Goal: Information Seeking & Learning: Find specific fact

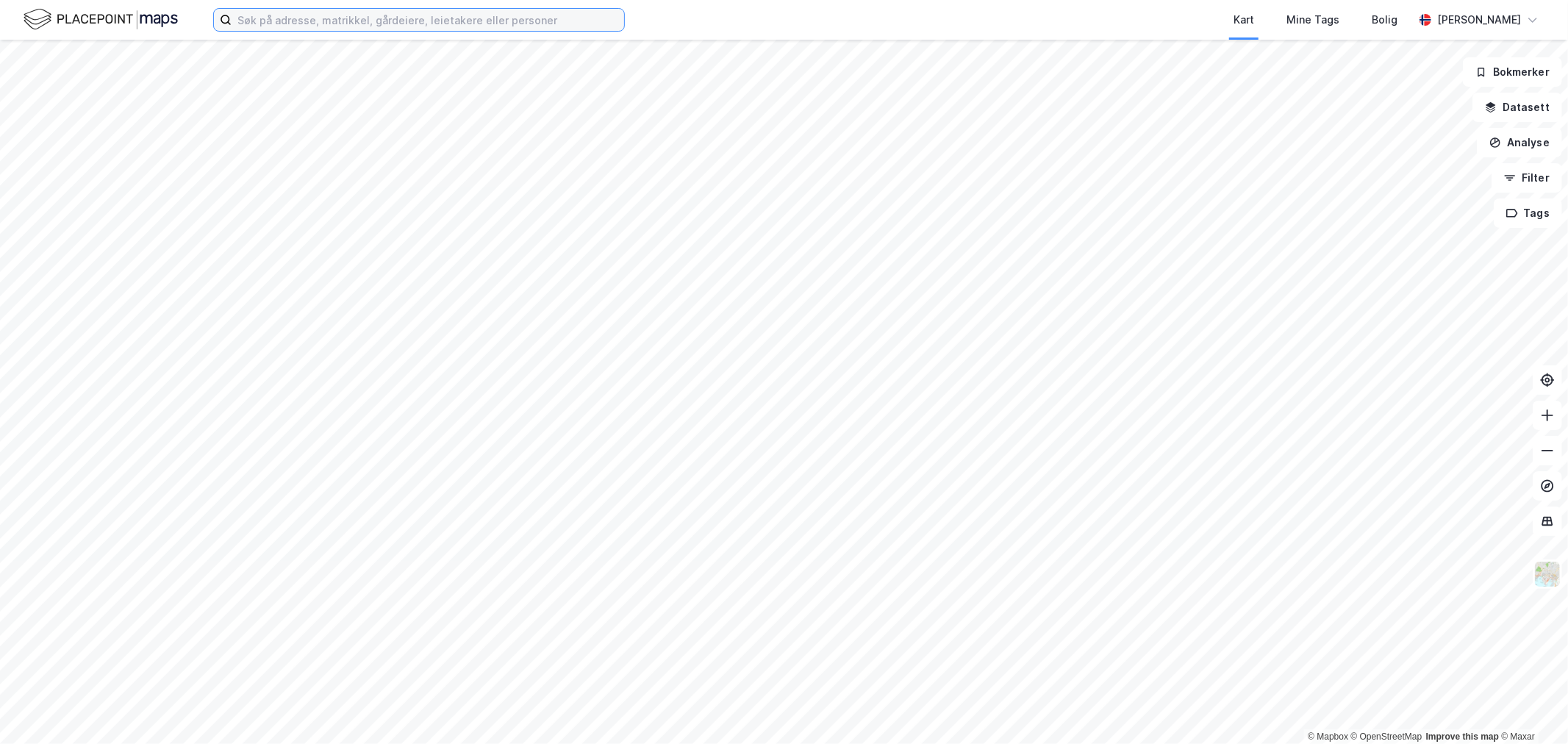
click at [305, 24] on input at bounding box center [427, 19] width 392 height 22
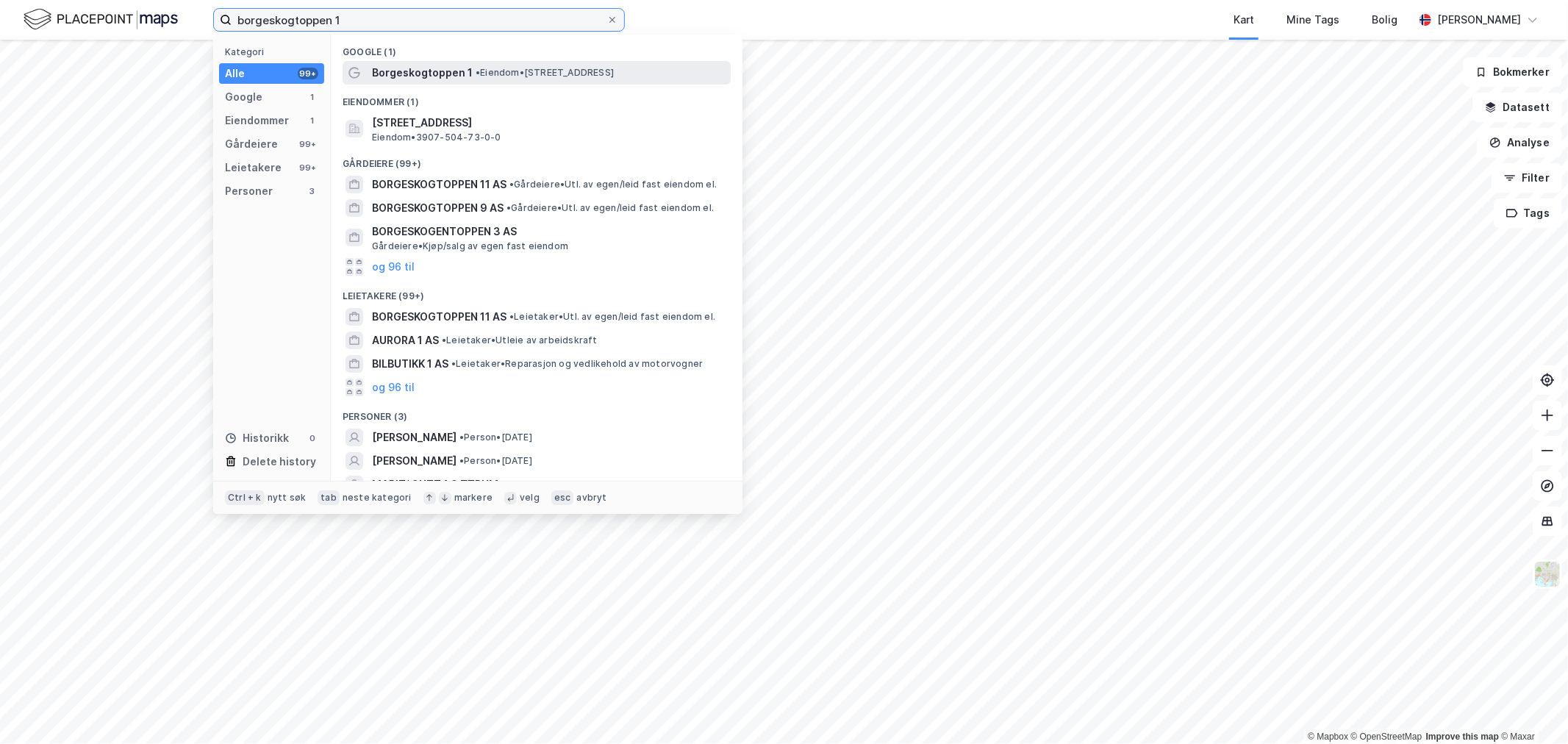
type input "borgeskogtoppen 1"
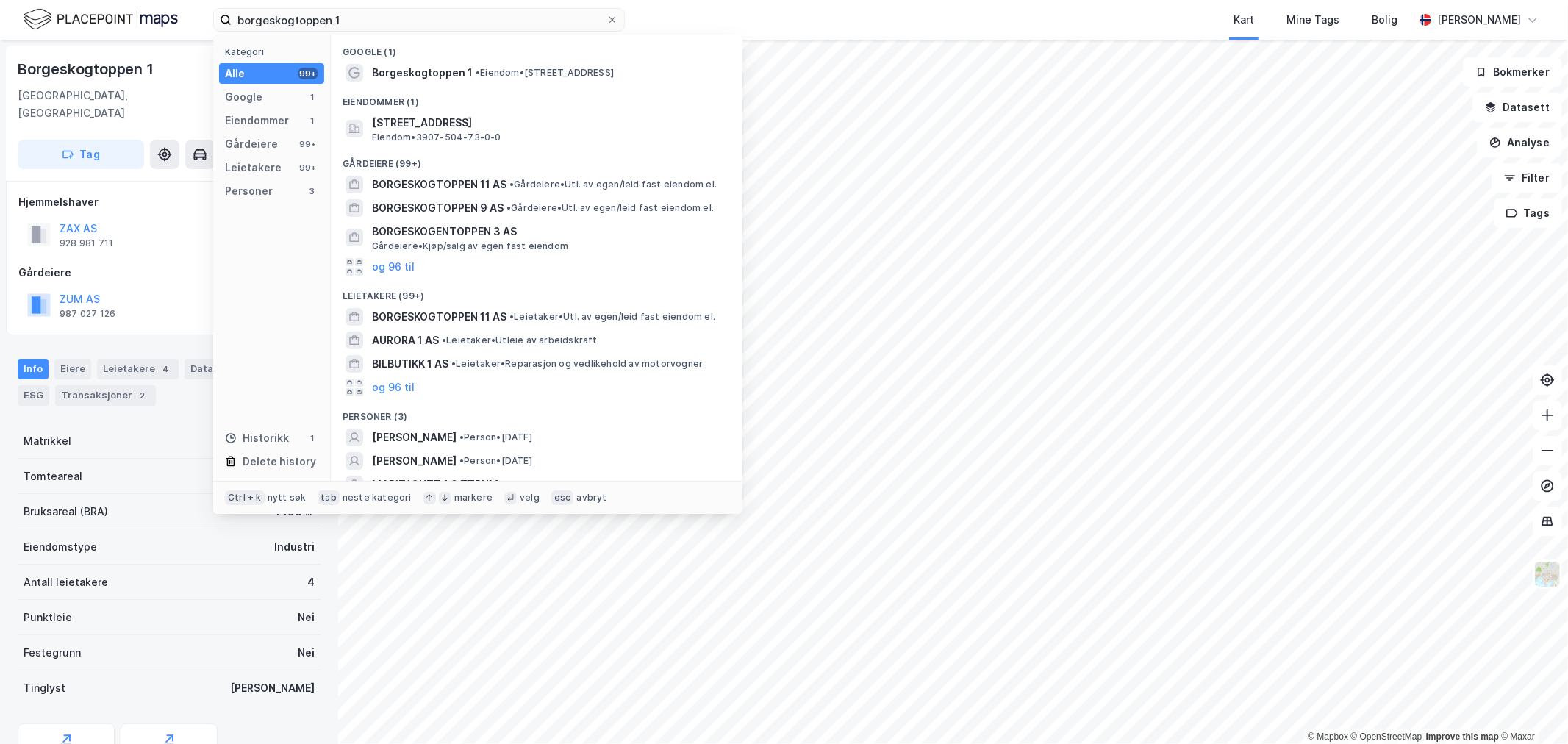
click at [768, 16] on div "Kart Mine Tags Bolig" at bounding box center [1054, 20] width 718 height 40
click at [448, 20] on input "borgeskogtoppen 1" at bounding box center [419, 19] width 375 height 22
click at [733, 15] on div "Kart Mine Tags Bolig" at bounding box center [1054, 20] width 718 height 40
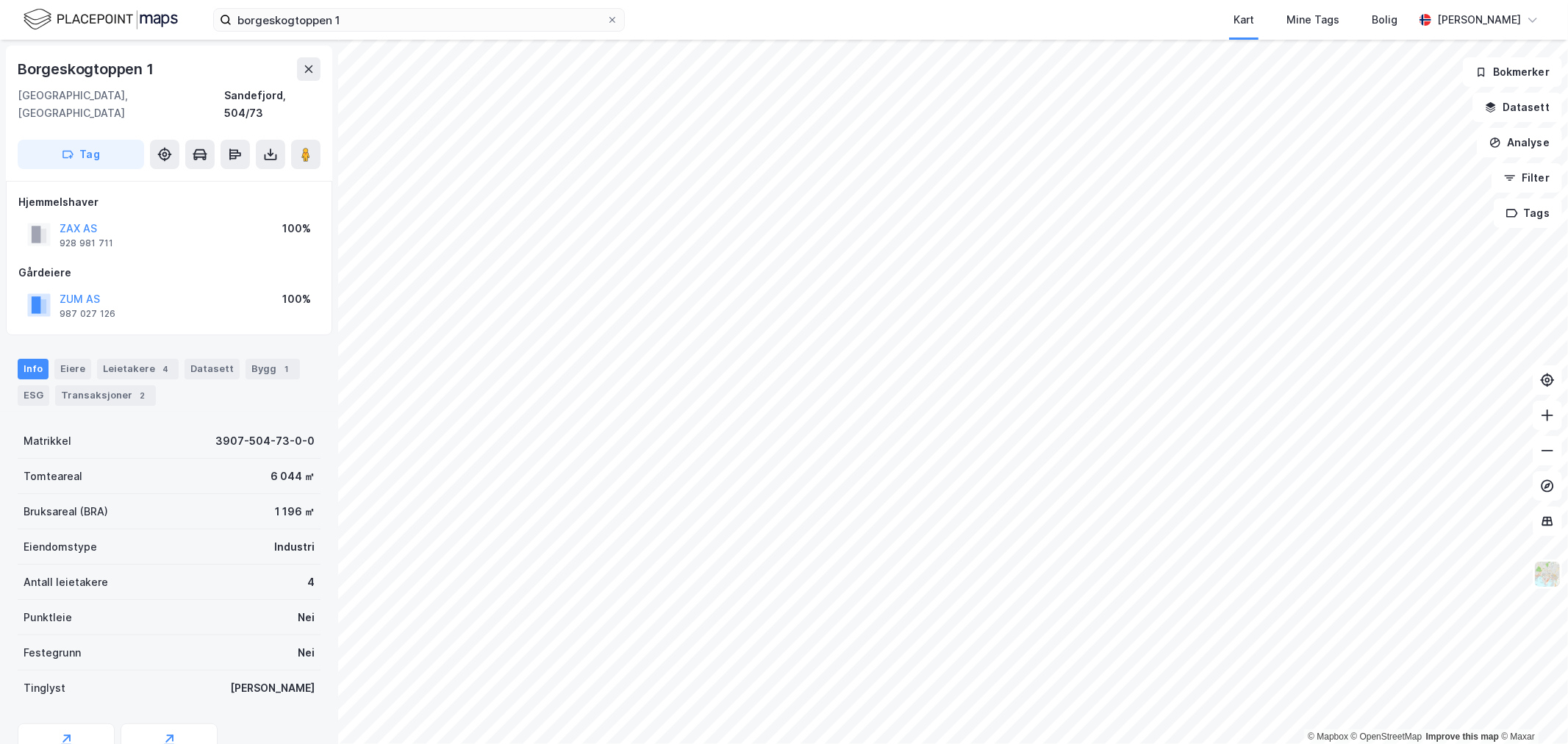
click at [667, 24] on div "borgeskogtoppen 1 Kart Mine Tags Bolig [PERSON_NAME]" at bounding box center [784, 20] width 1568 height 40
